Goal: Task Accomplishment & Management: Use online tool/utility

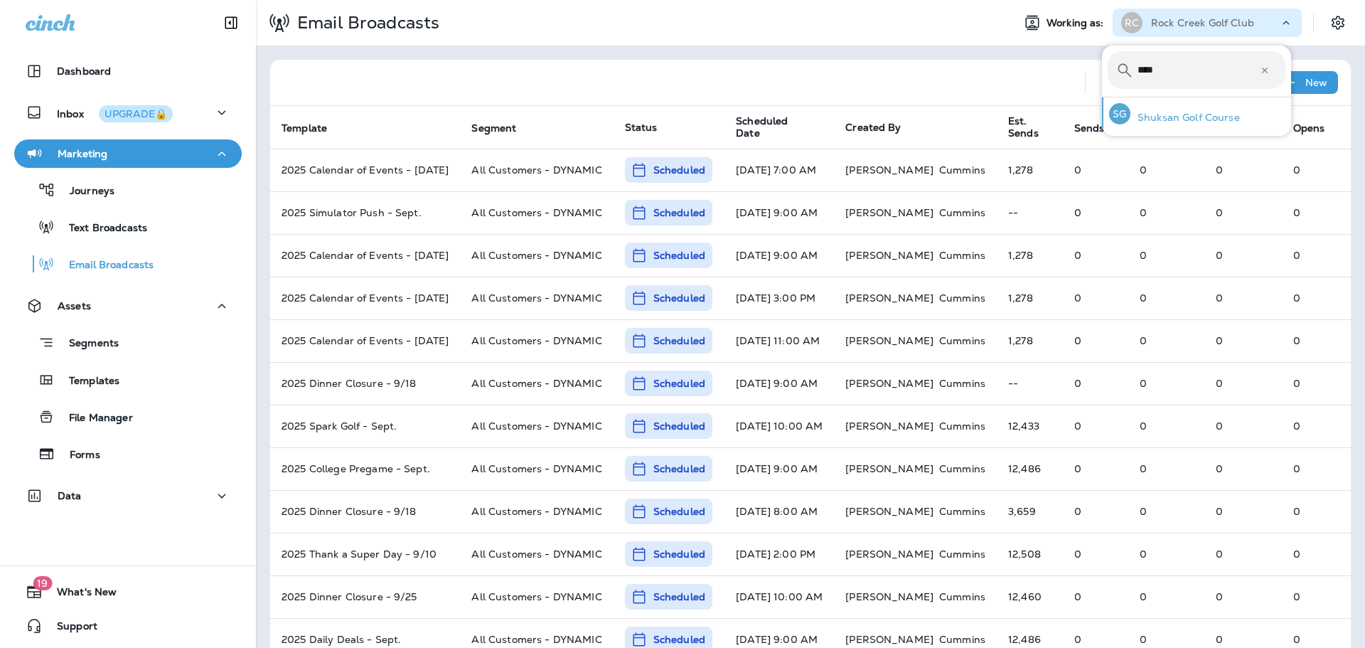
type input "****"
click at [1210, 121] on p "Shuksan Golf Course" at bounding box center [1186, 117] width 110 height 11
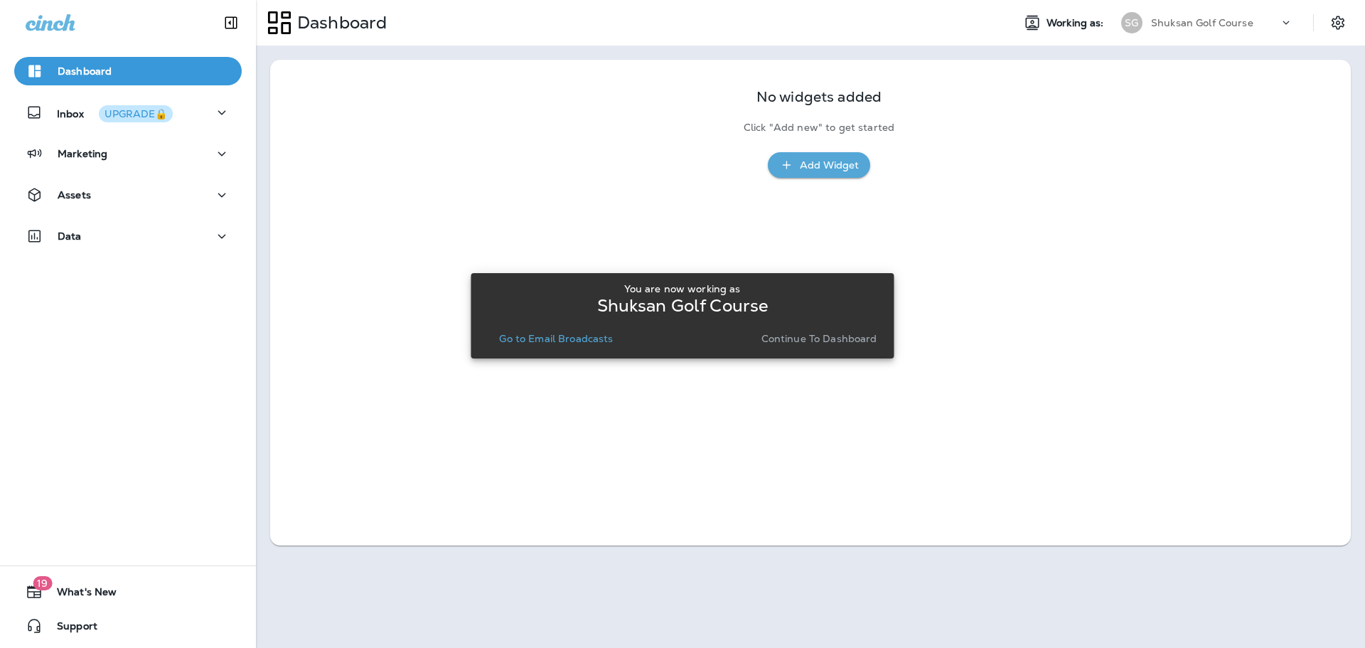
click at [851, 350] on div "You are now working as Shuksan Golf Course Go to Email Broadcasts Continue to D…" at bounding box center [682, 315] width 400 height 77
click at [792, 329] on button "Continue to Dashboard" at bounding box center [819, 339] width 127 height 20
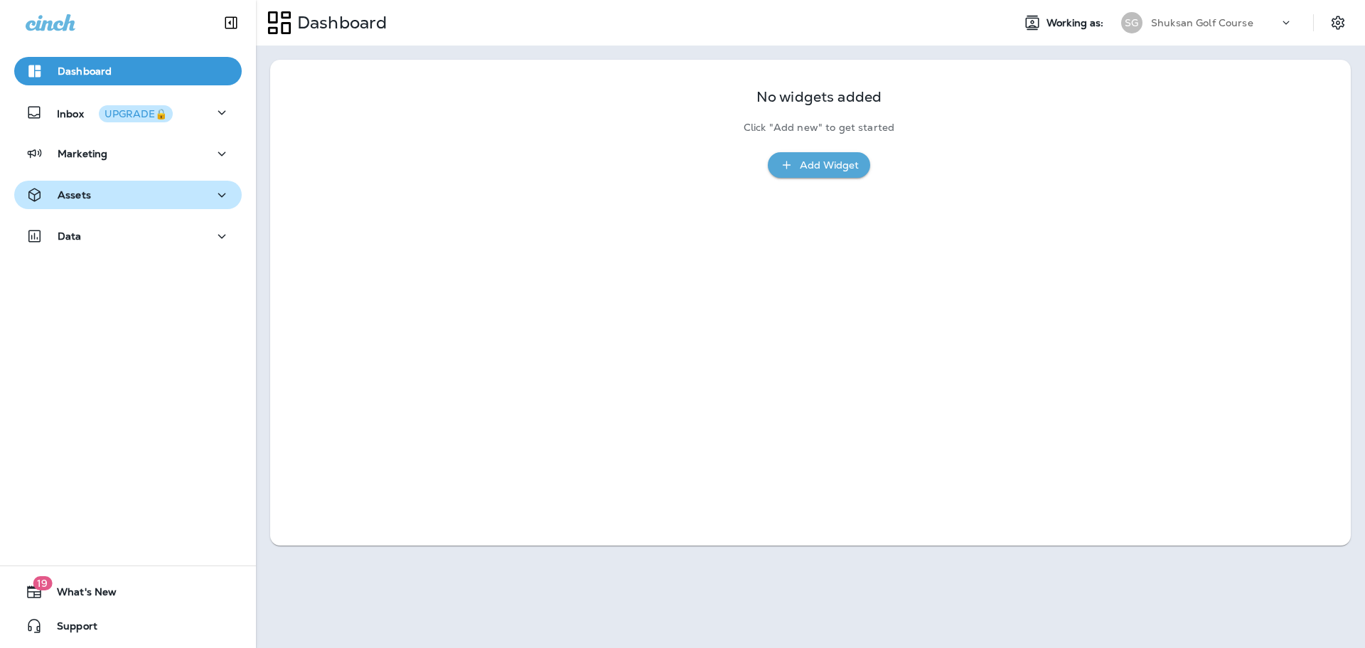
click at [84, 187] on div "Assets" at bounding box center [58, 195] width 65 height 18
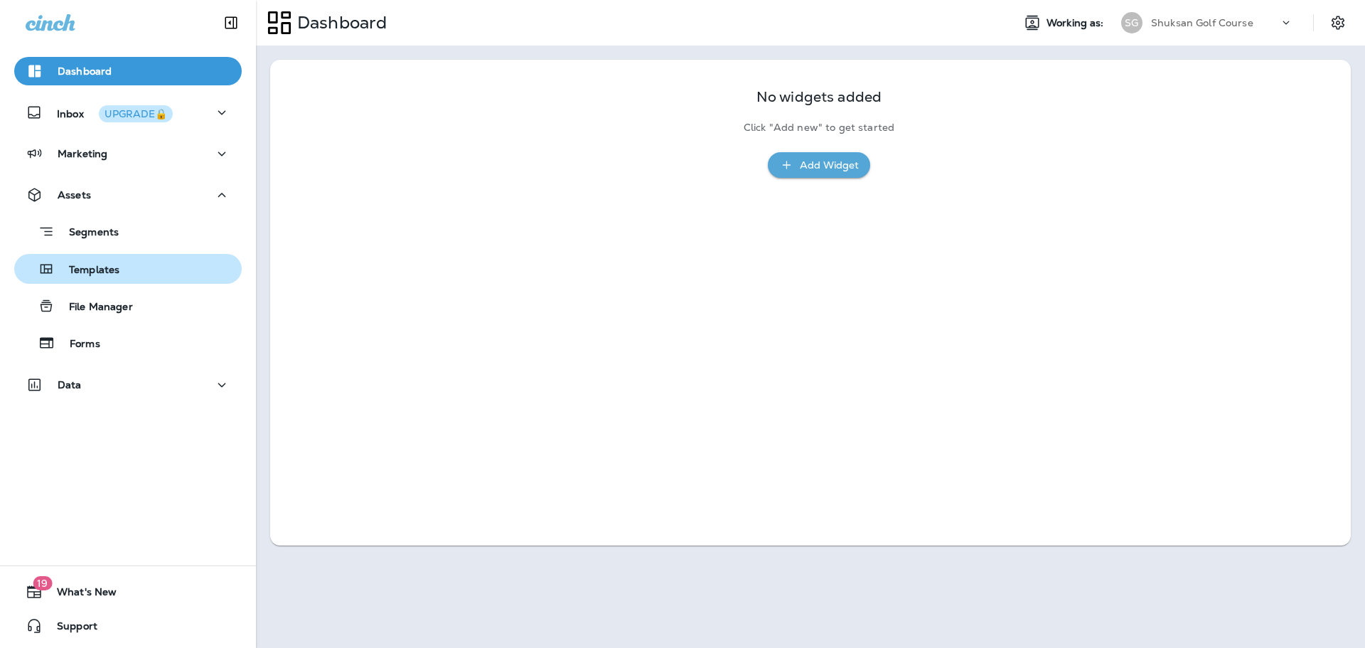
click at [96, 268] on p "Templates" at bounding box center [87, 271] width 65 height 14
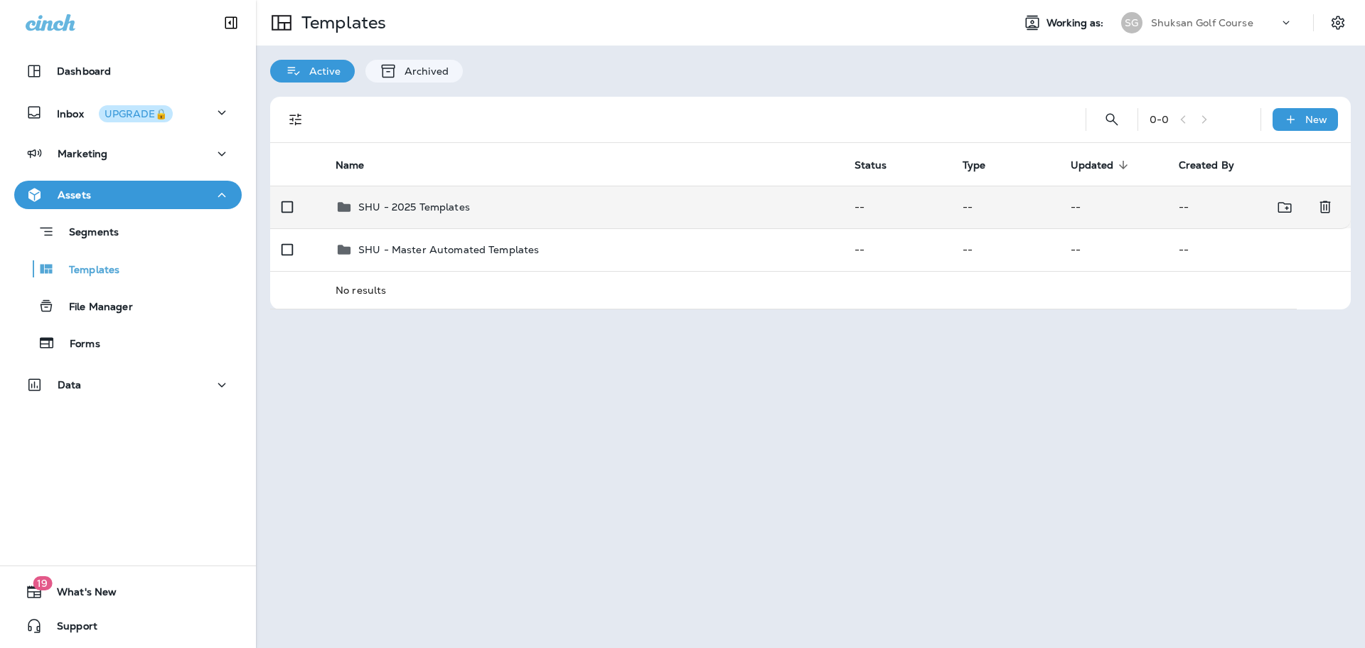
click at [467, 206] on p "SHU - 2025 Templates" at bounding box center [414, 206] width 112 height 11
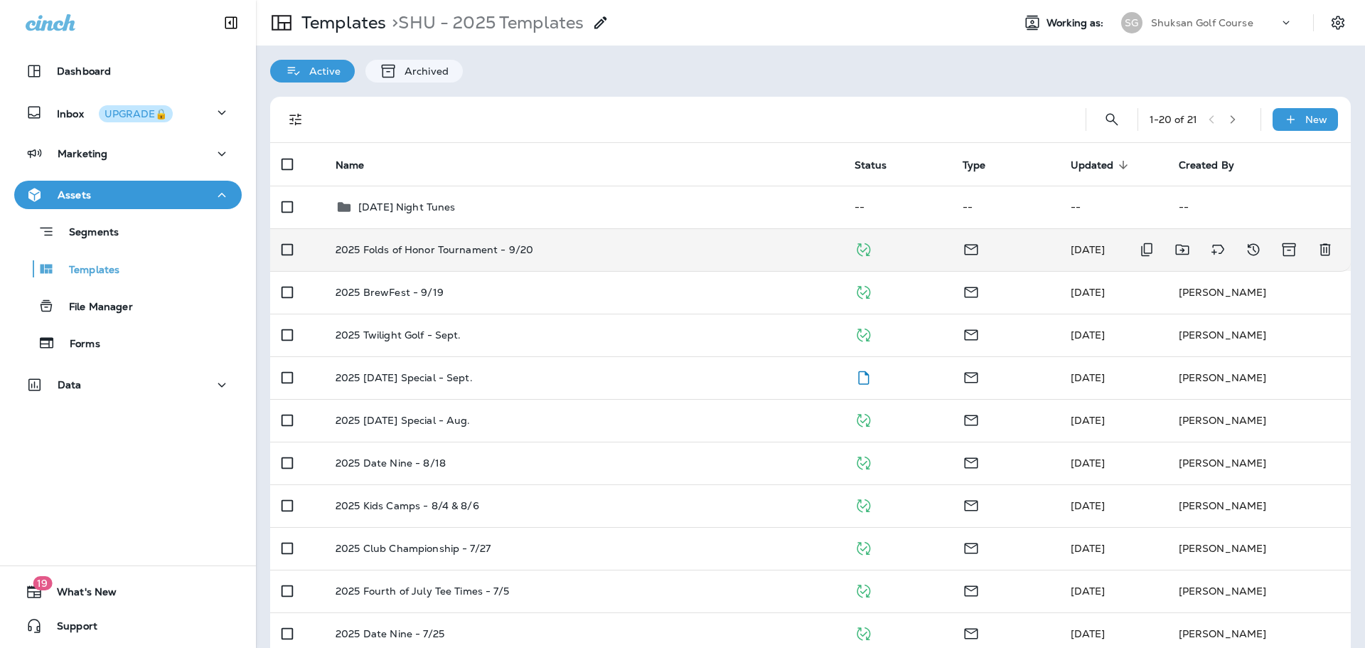
click at [473, 248] on p "2025 Folds of Honor Tournament - 9/20" at bounding box center [435, 249] width 198 height 11
